Goal: Transaction & Acquisition: Purchase product/service

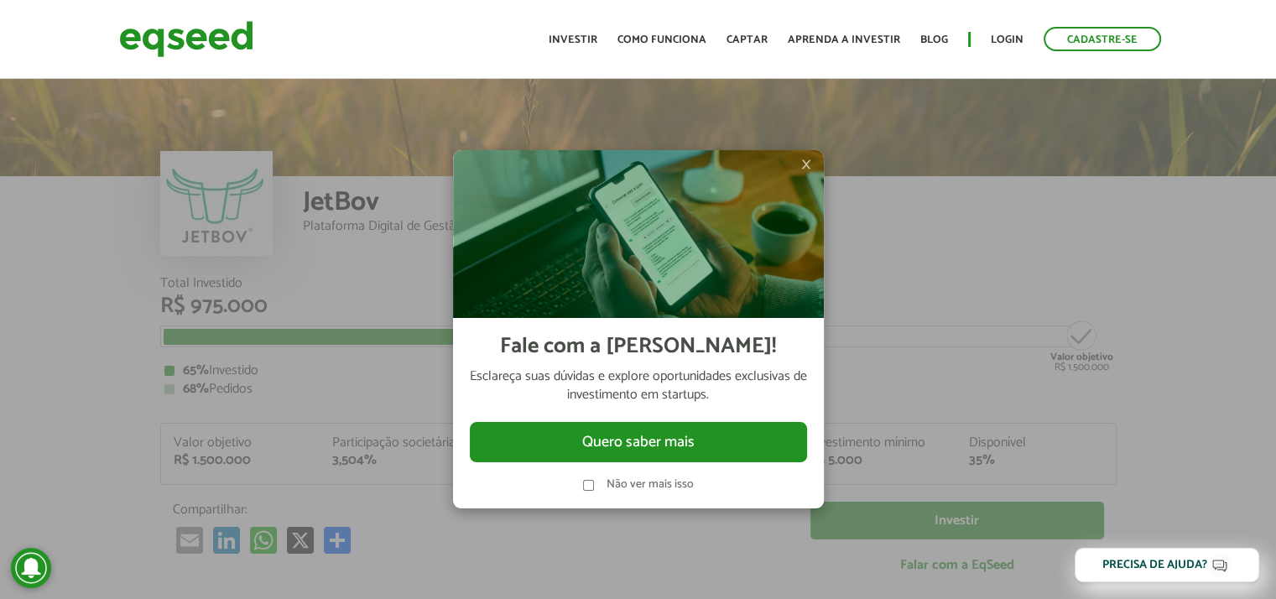
click at [805, 164] on span "×" at bounding box center [806, 164] width 10 height 20
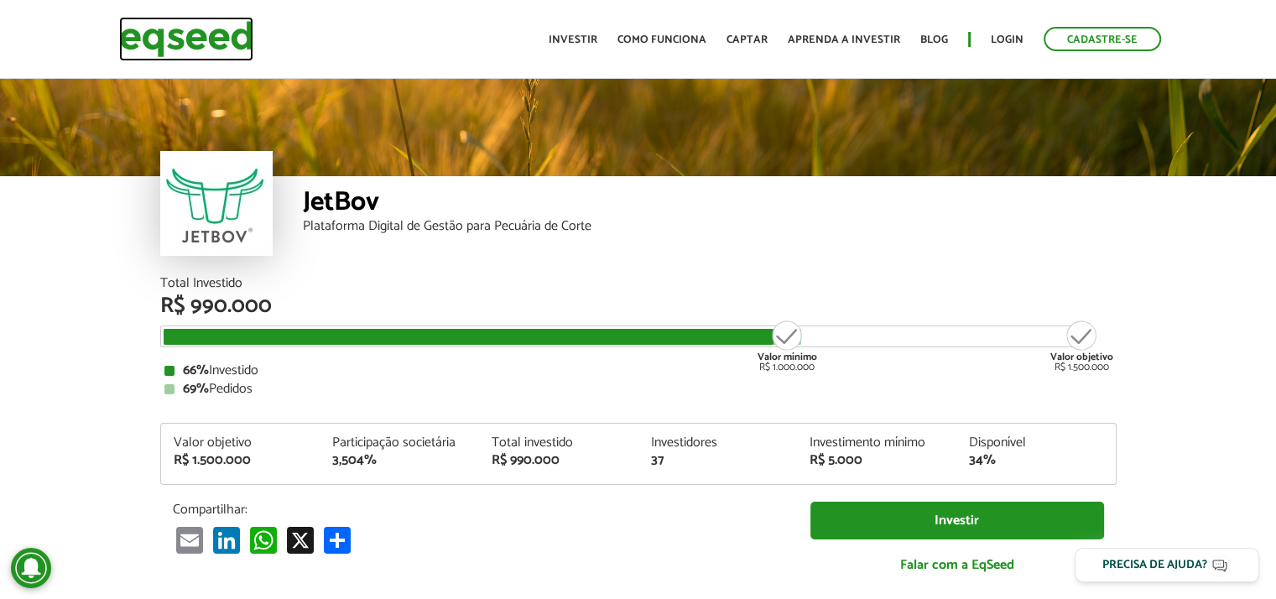
click at [139, 36] on img at bounding box center [186, 39] width 134 height 44
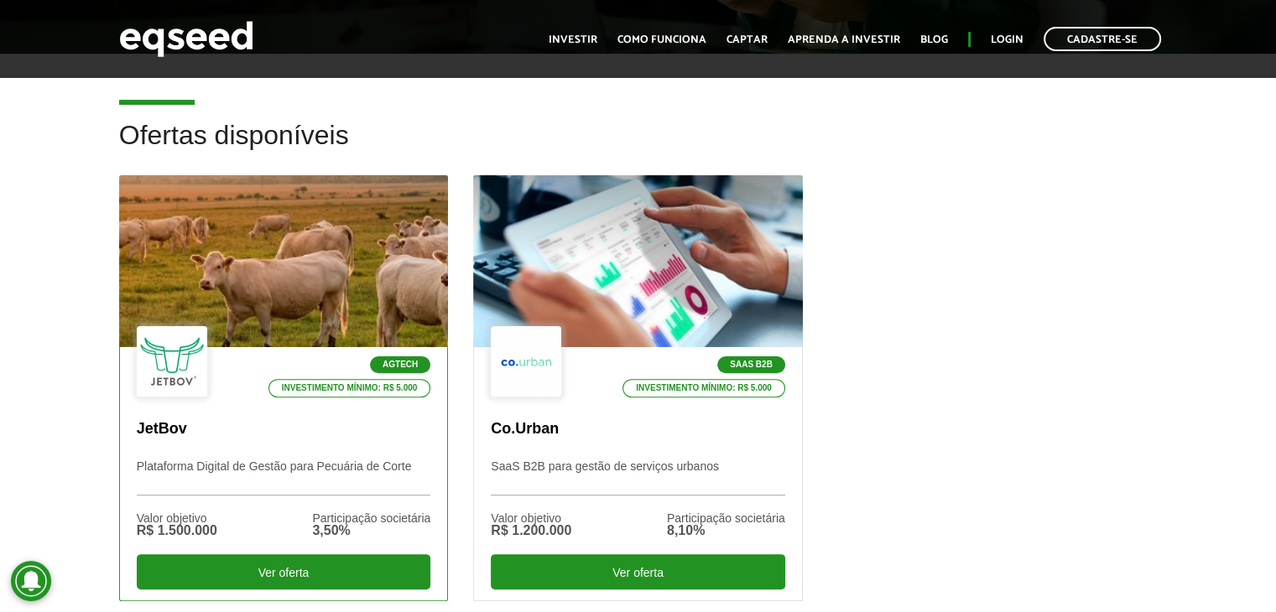
scroll to position [503, 0]
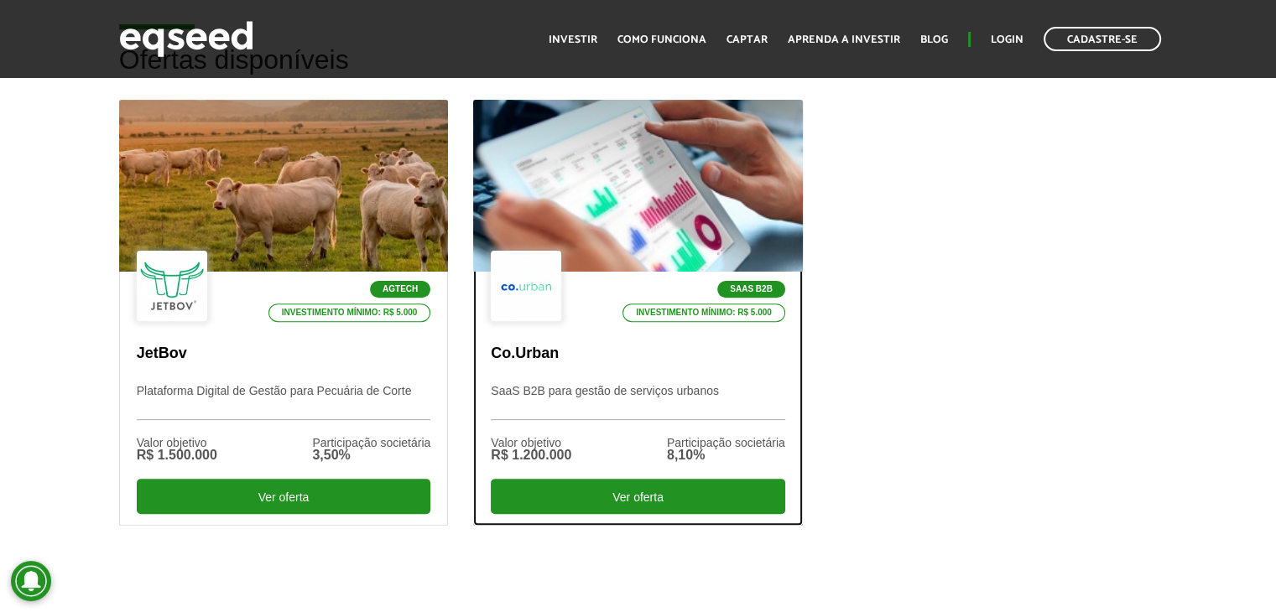
click at [586, 305] on div "SaaS B2B Investimento mínimo: R$ 5.000" at bounding box center [638, 287] width 294 height 73
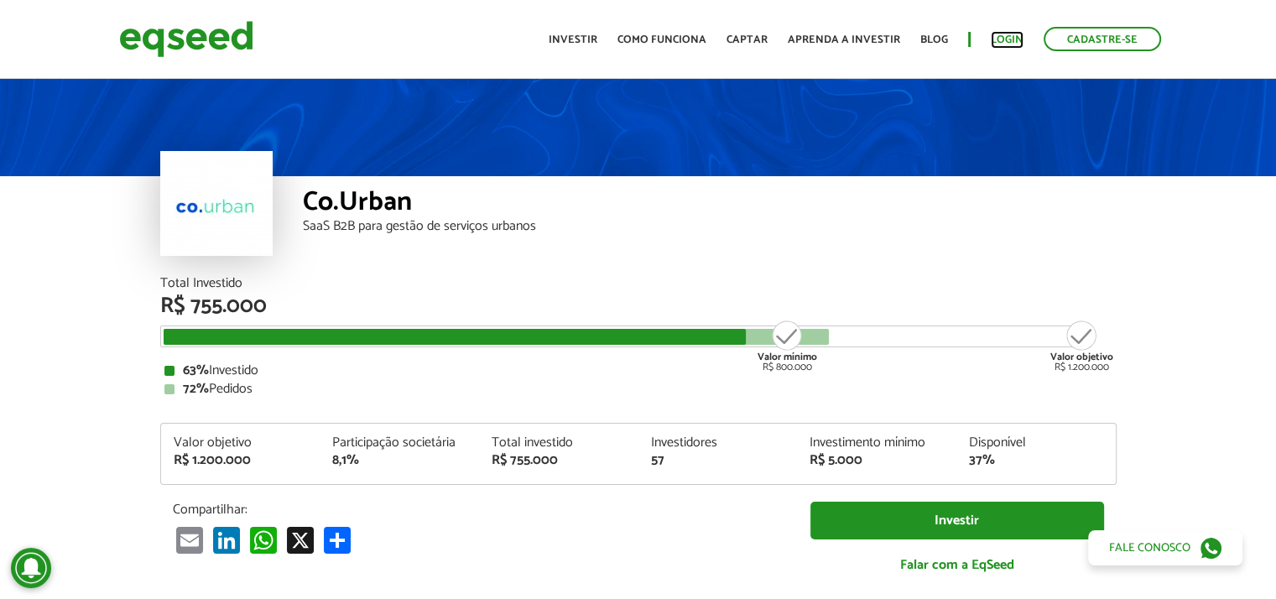
click at [1005, 38] on link "Login" at bounding box center [1006, 39] width 33 height 11
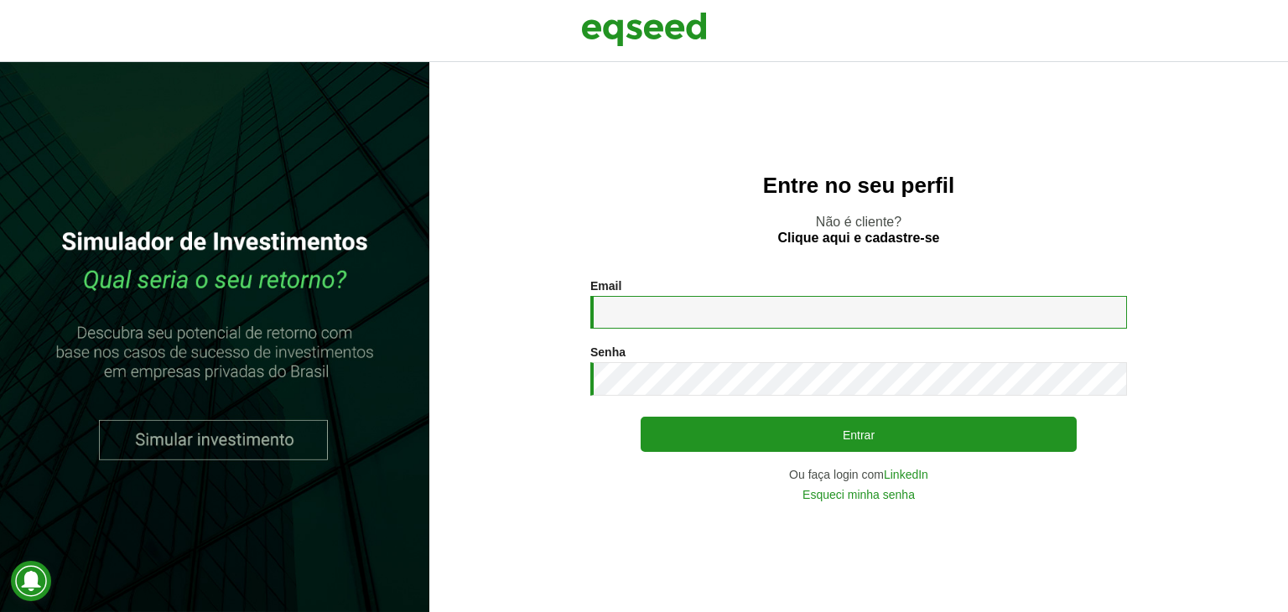
click at [806, 310] on input "Email *" at bounding box center [858, 312] width 537 height 33
type input "**********"
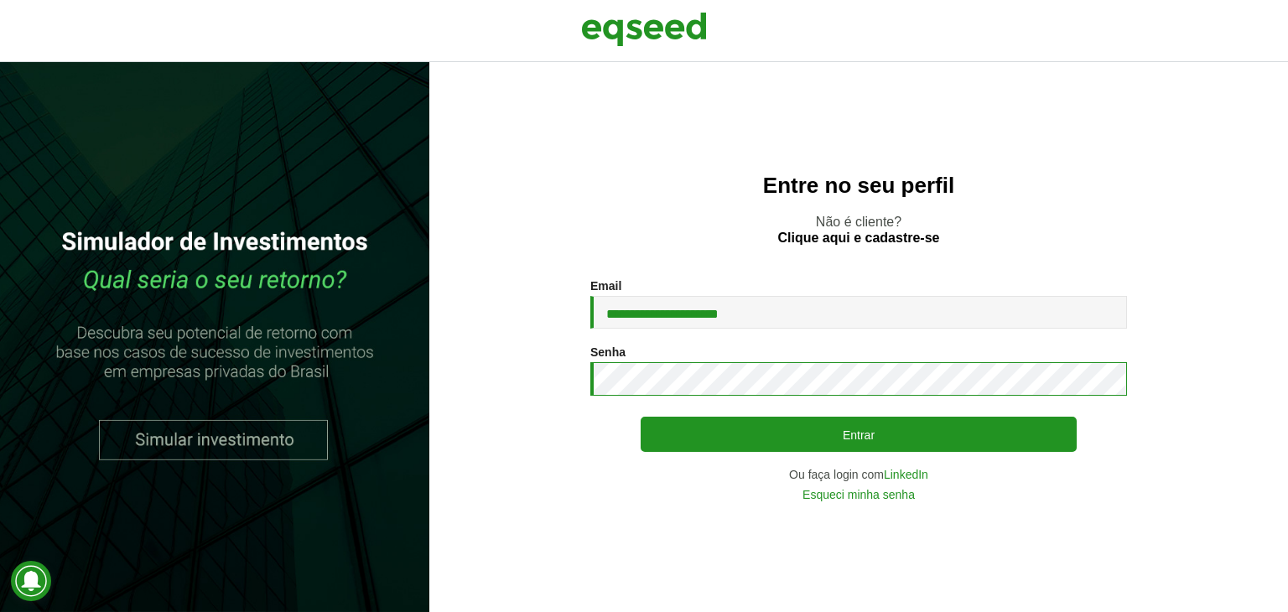
click at [641, 417] on button "Entrar" at bounding box center [859, 434] width 436 height 35
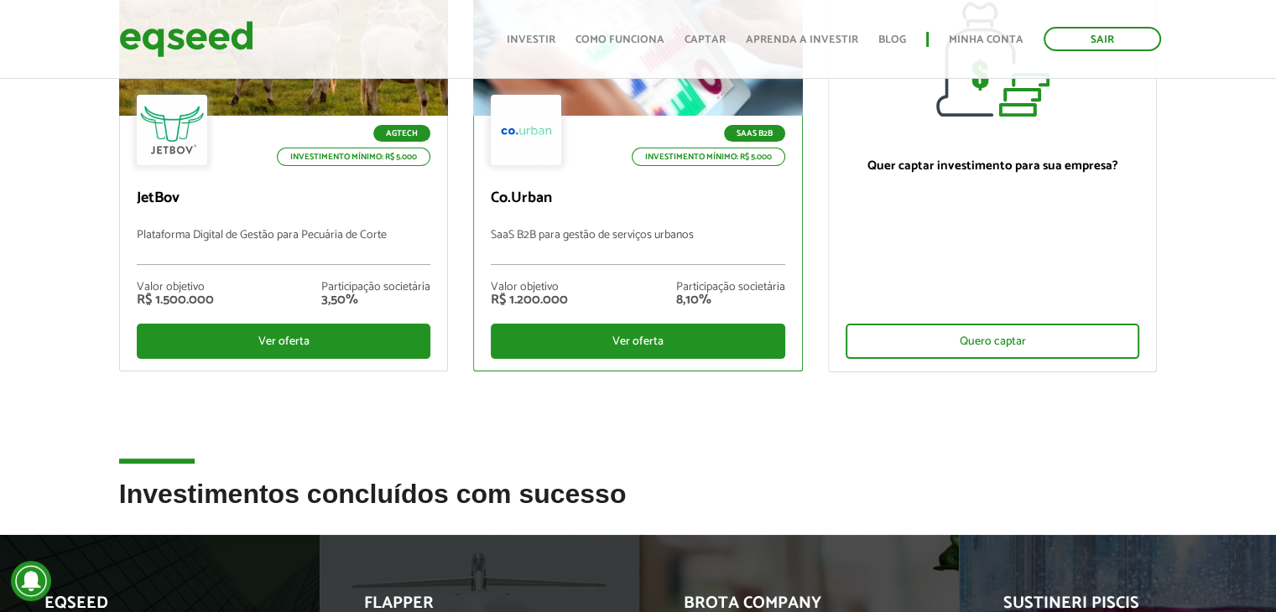
scroll to position [252, 0]
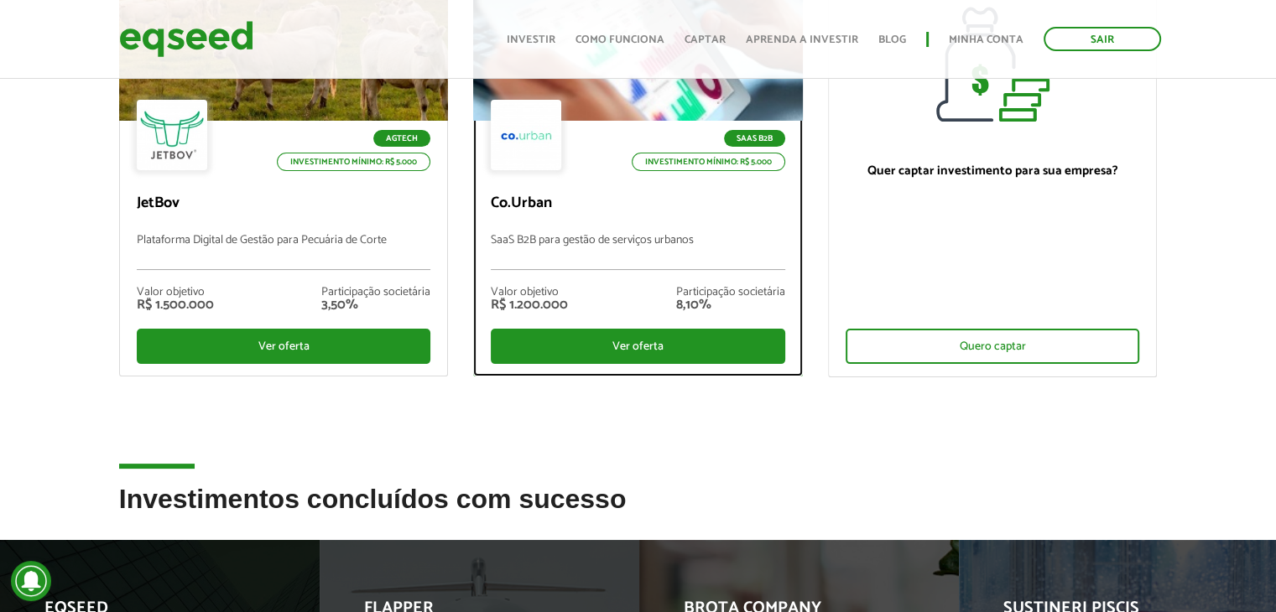
click at [661, 234] on p "SaaS B2B para gestão de serviços urbanos" at bounding box center [638, 252] width 294 height 36
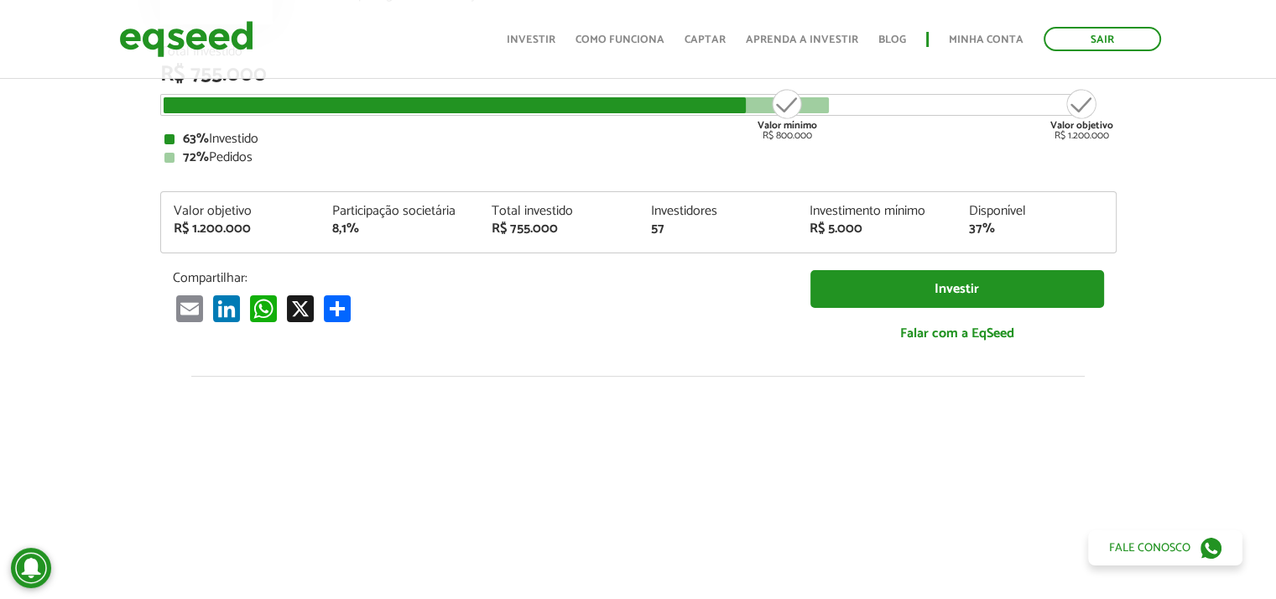
scroll to position [252, 0]
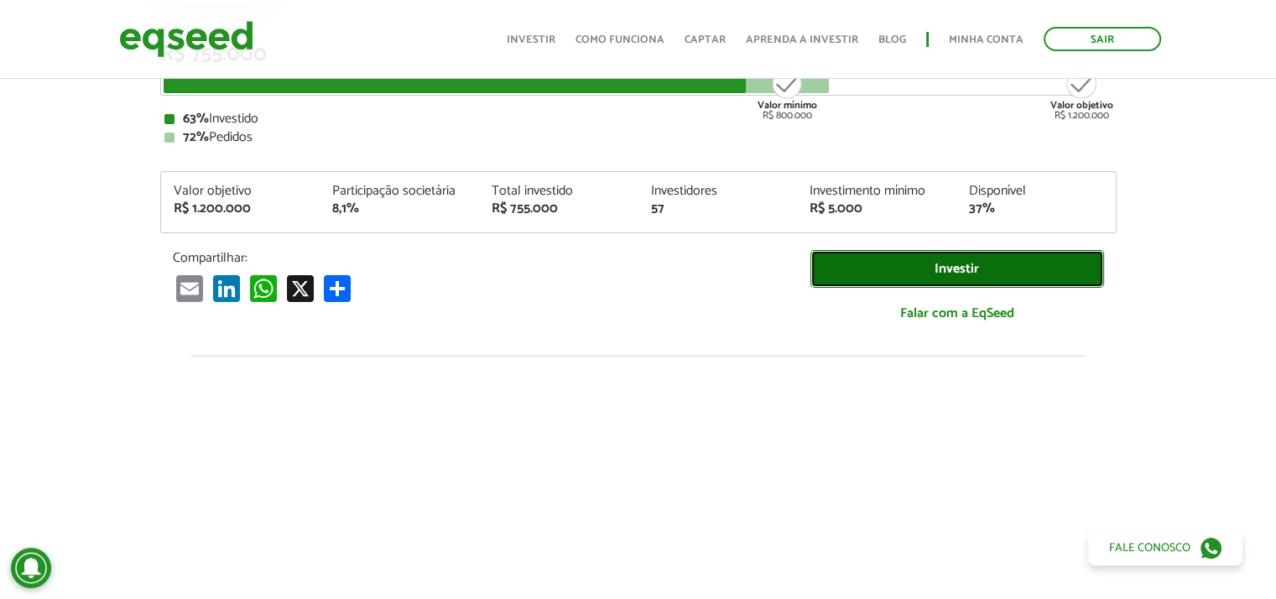
click at [929, 271] on link "Investir" at bounding box center [957, 269] width 294 height 38
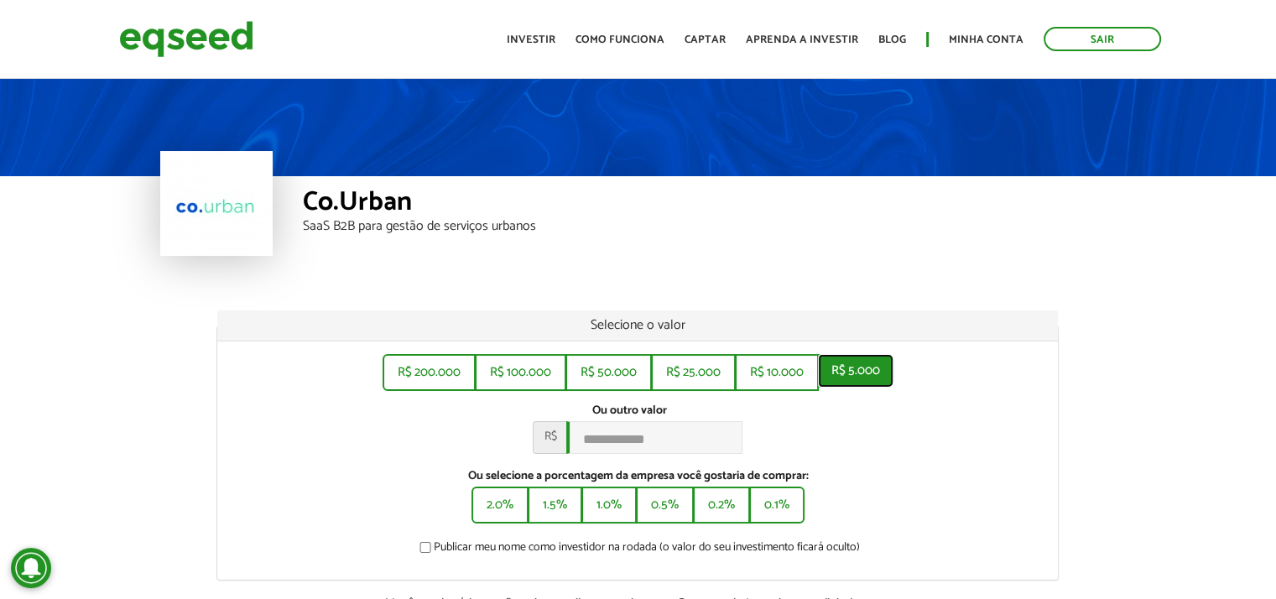
click at [851, 363] on button "R$ 5.000" at bounding box center [855, 371] width 75 height 34
type input "*****"
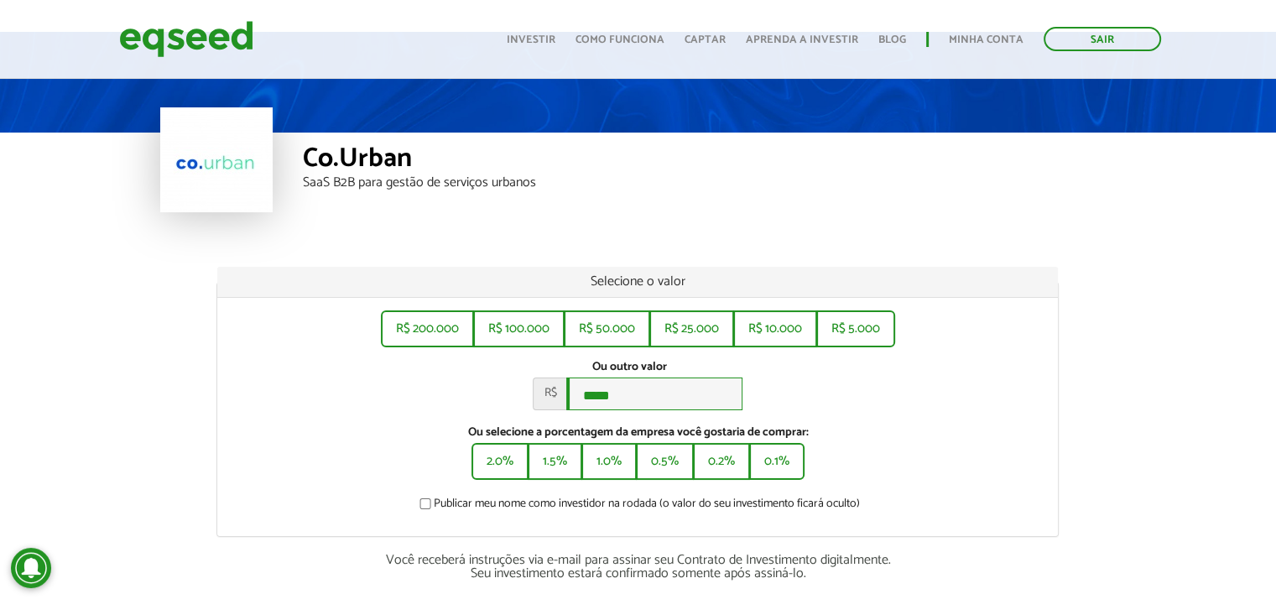
scroll to position [335, 0]
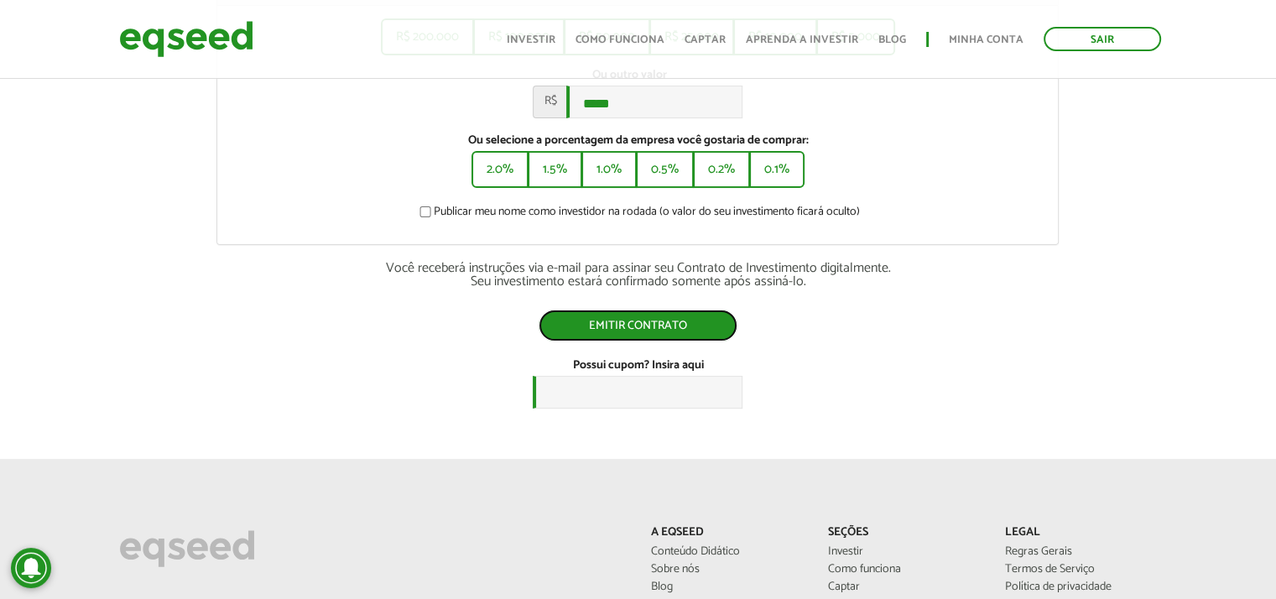
click at [667, 334] on button "Emitir contrato" at bounding box center [637, 325] width 199 height 32
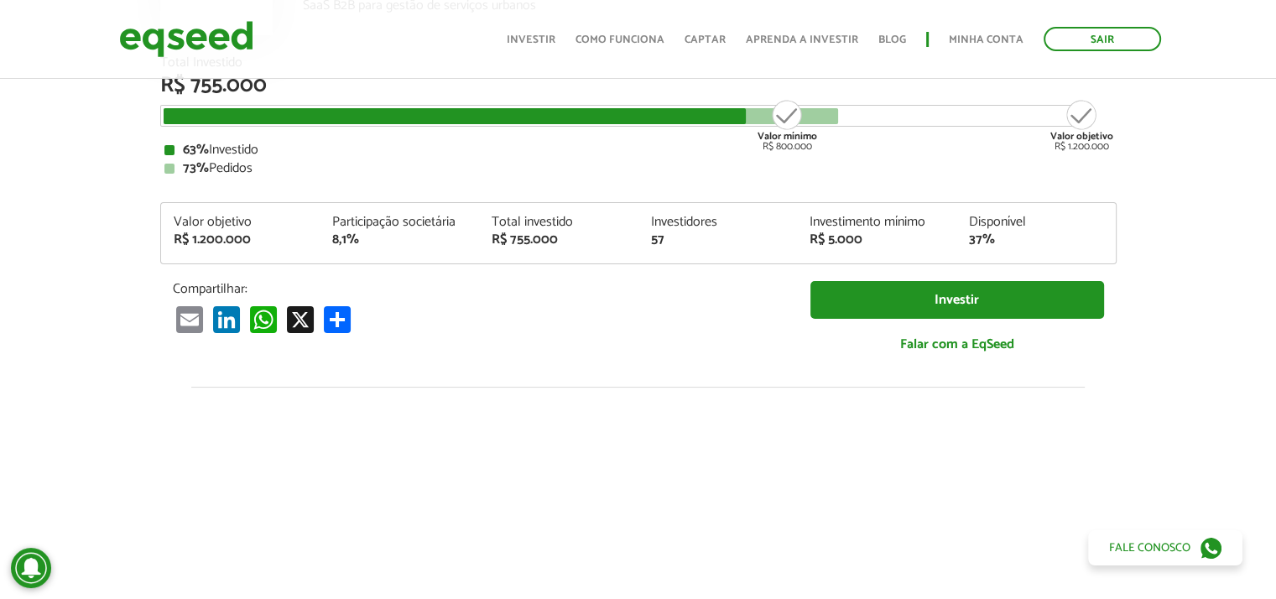
scroll to position [84, 0]
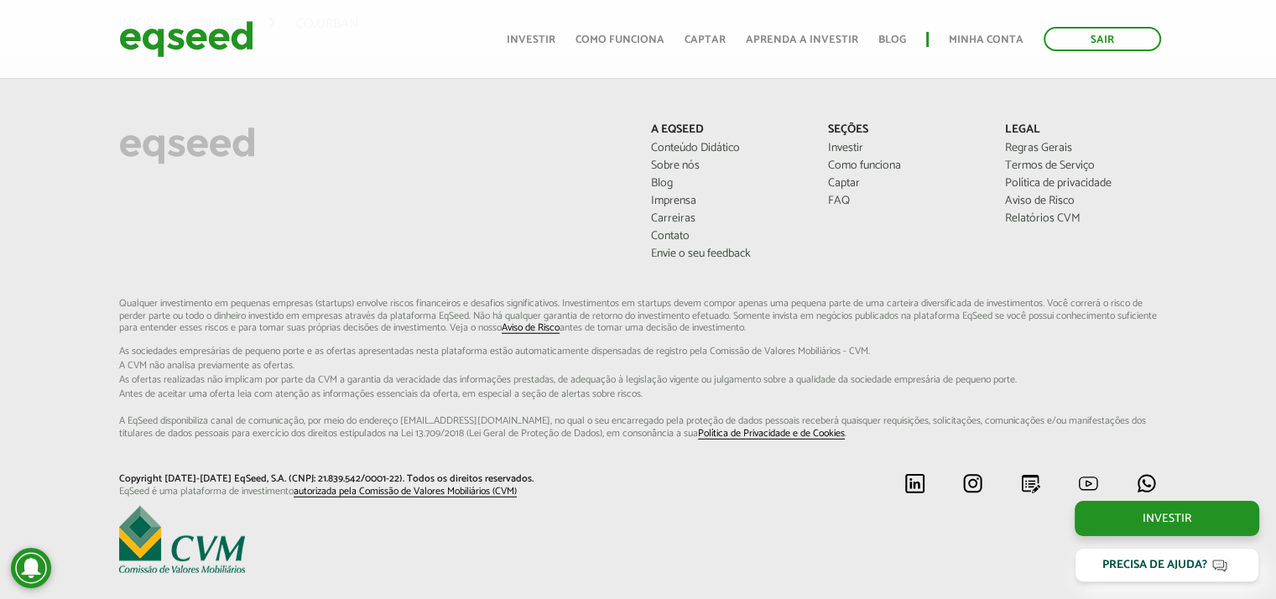
scroll to position [4396, 0]
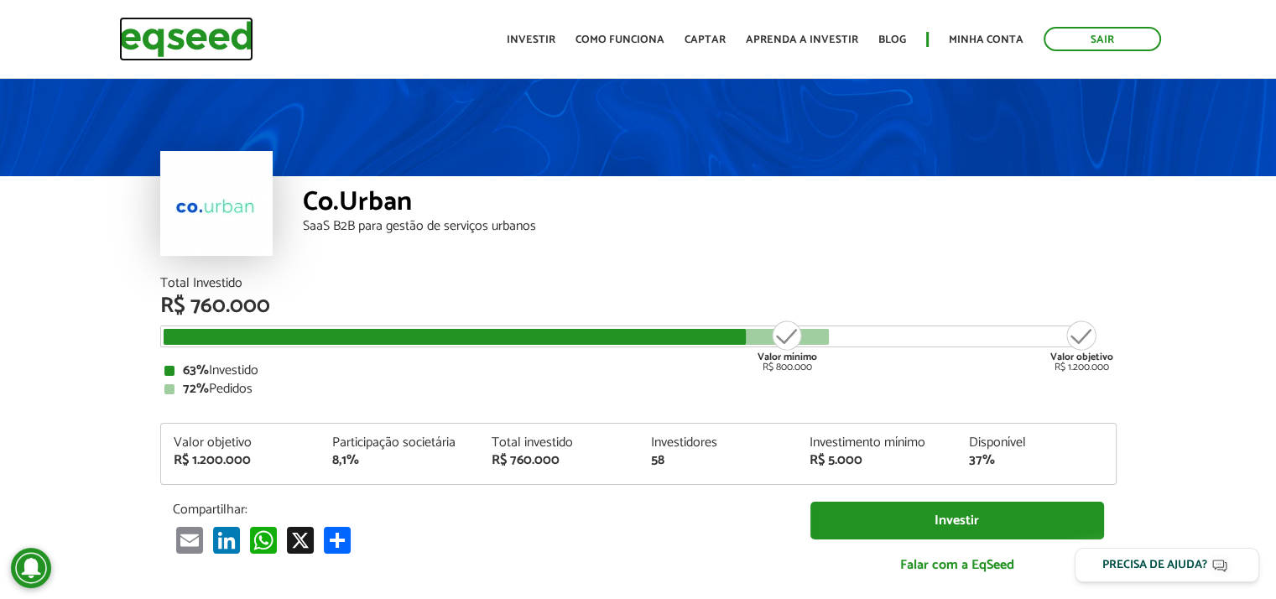
click at [165, 35] on img at bounding box center [186, 39] width 134 height 44
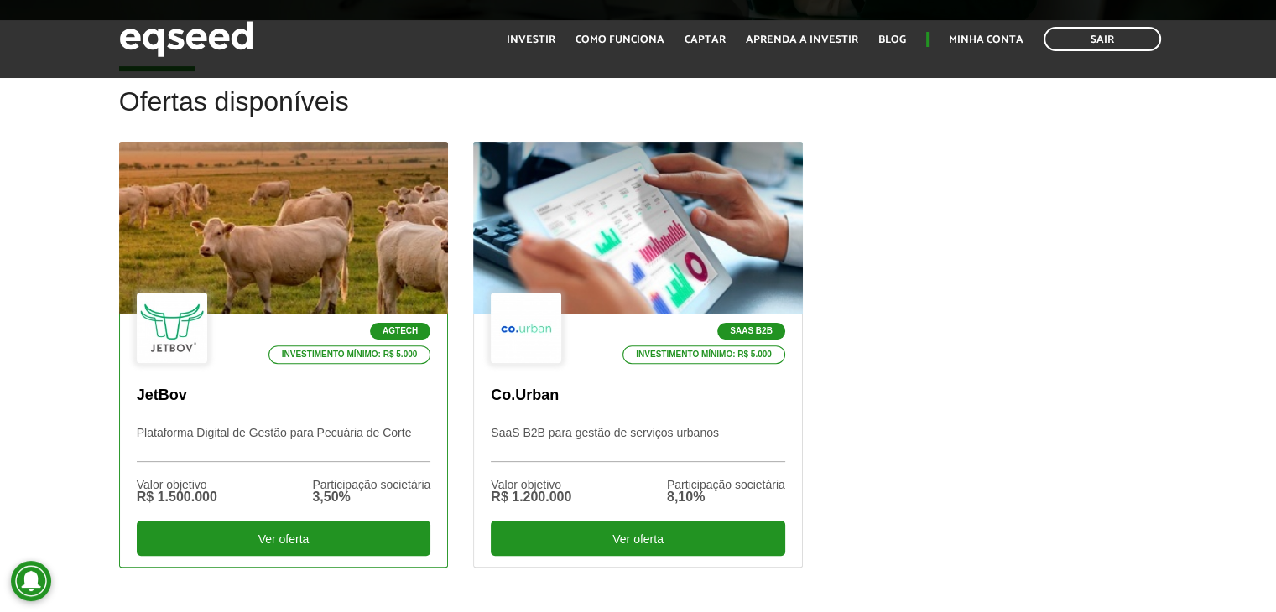
scroll to position [503, 0]
